Goal: Ask a question

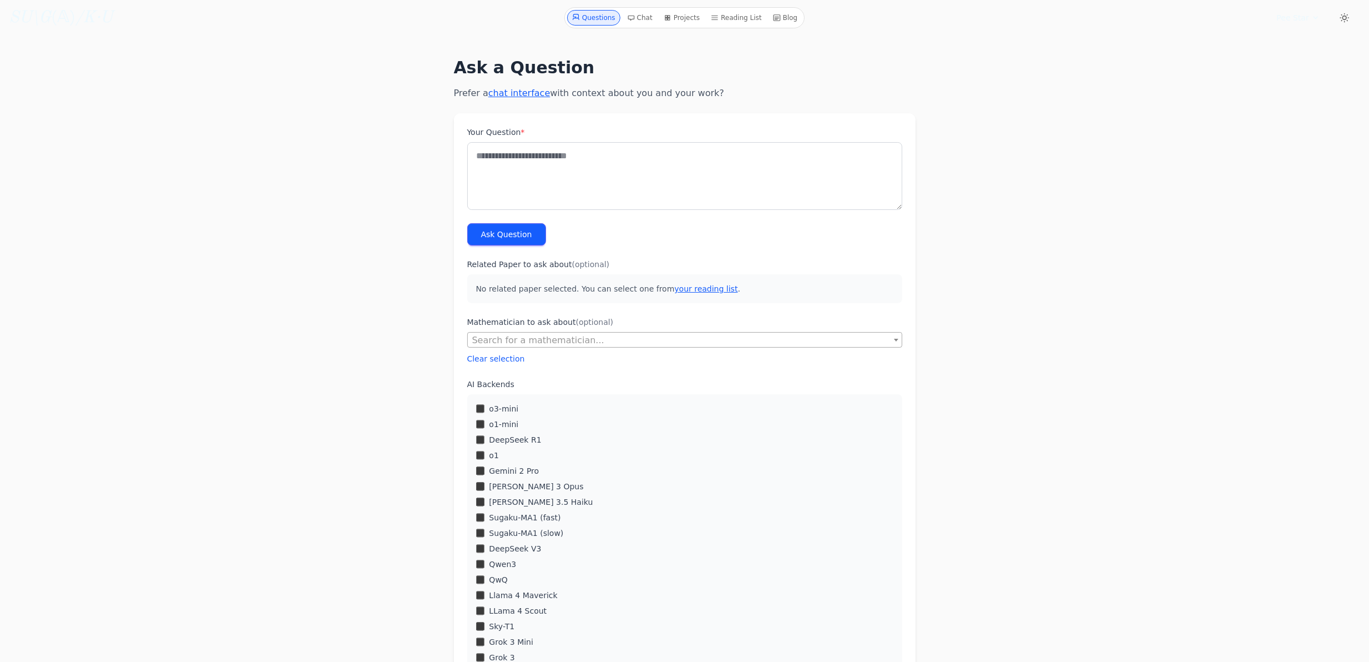
click at [79, 25] on icon "/K·U" at bounding box center [93, 17] width 37 height 17
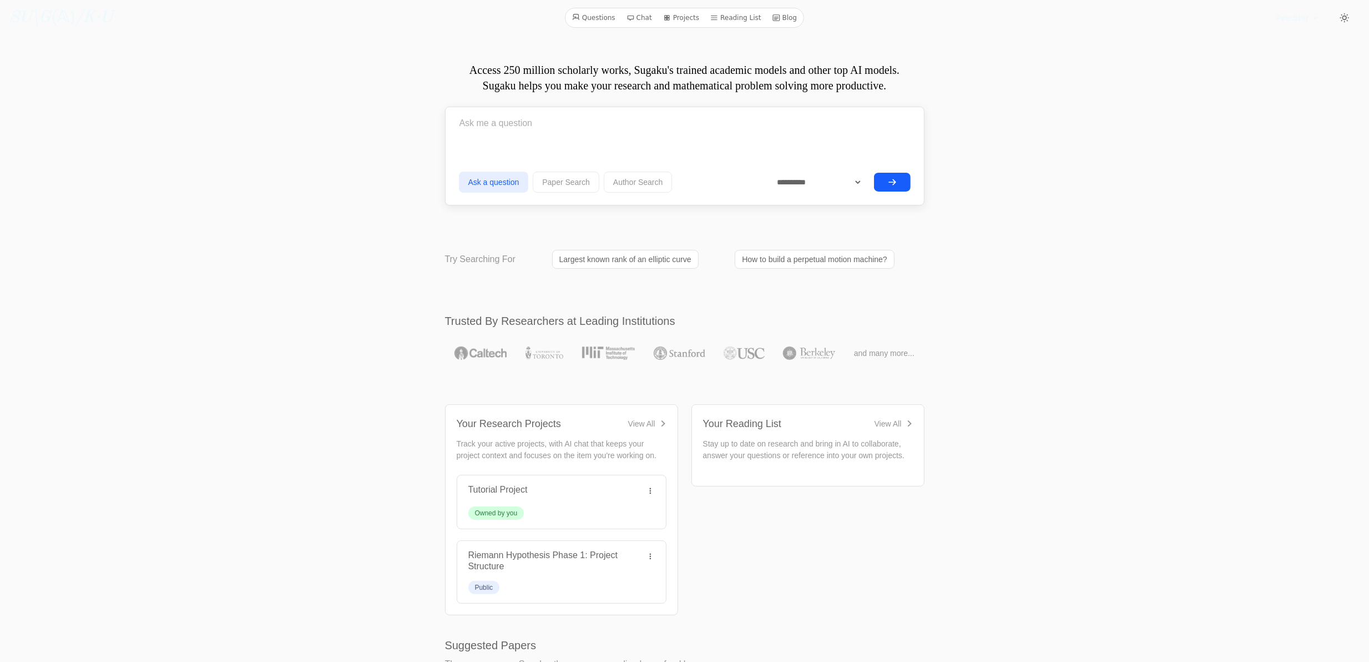
click at [890, 178] on icon "submit" at bounding box center [892, 182] width 9 height 9
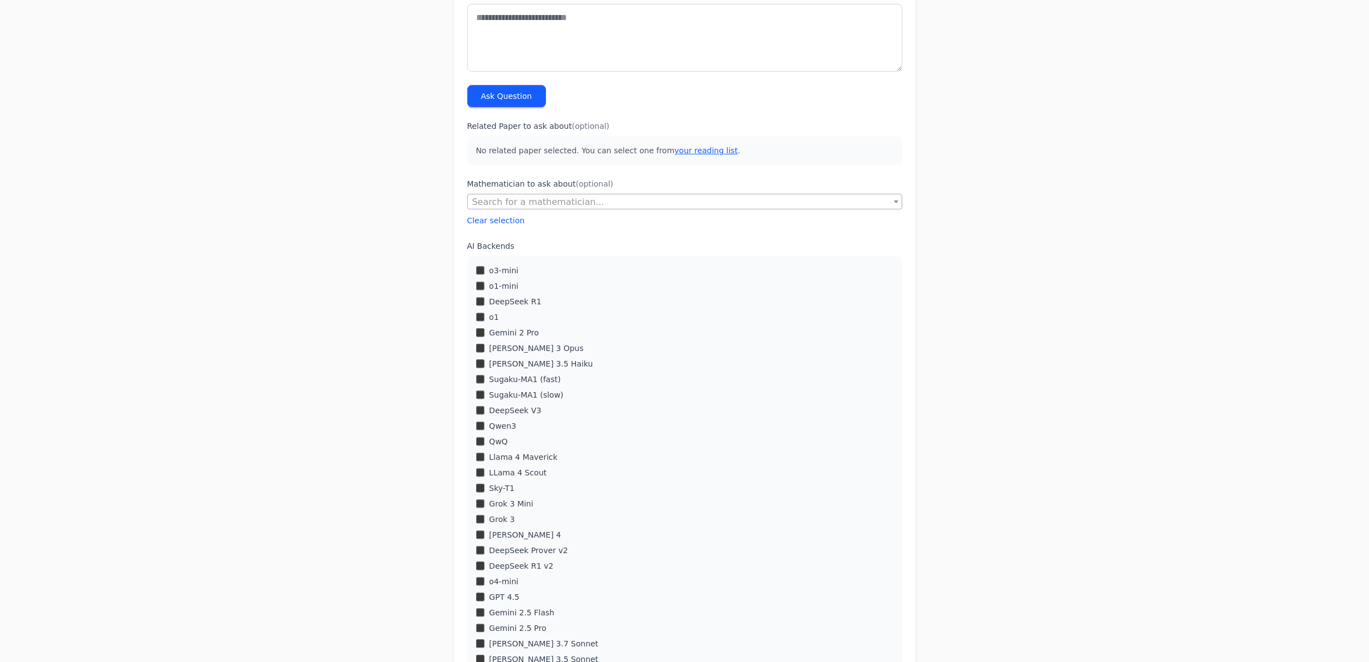
scroll to position [148, 0]
